Goal: Task Accomplishment & Management: Manage account settings

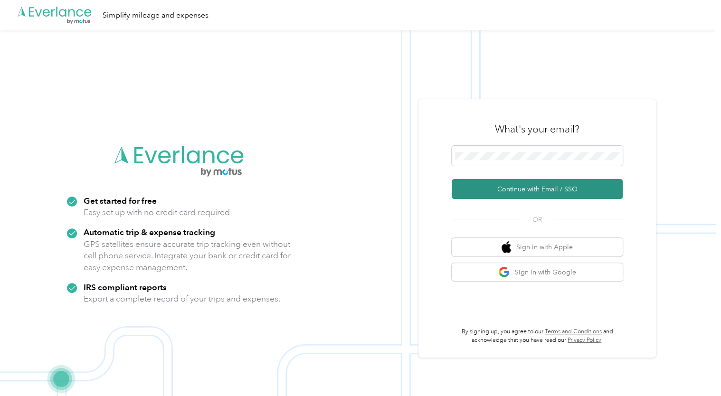
click at [473, 190] on button "Continue with Email / SSO" at bounding box center [537, 189] width 171 height 20
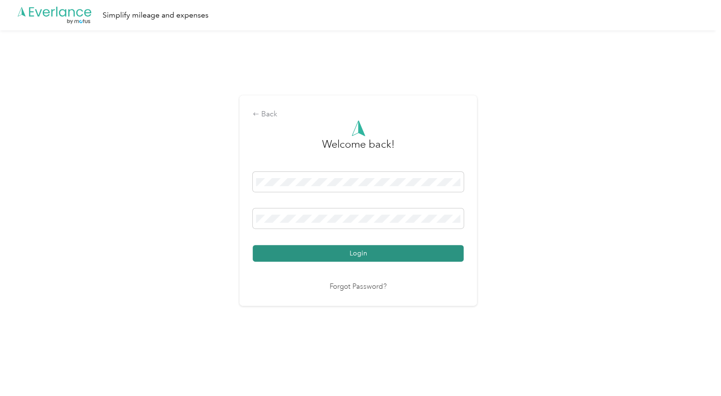
click at [368, 248] on button "Login" at bounding box center [358, 253] width 211 height 17
